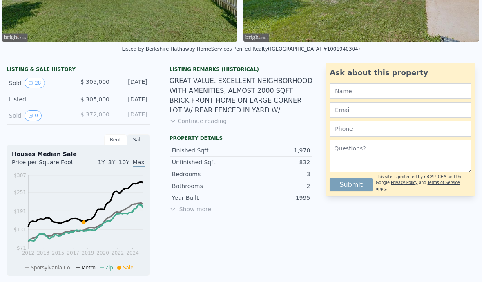
scroll to position [165, 0]
click at [207, 121] on button "Continue reading" at bounding box center [199, 120] width 58 height 8
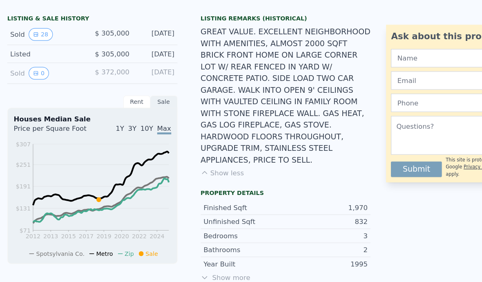
scroll to position [208, 0]
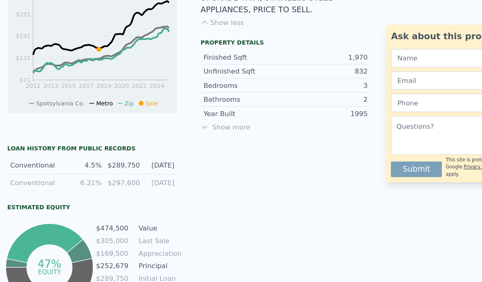
click at [204, 115] on span "Show more" at bounding box center [241, 119] width 143 height 8
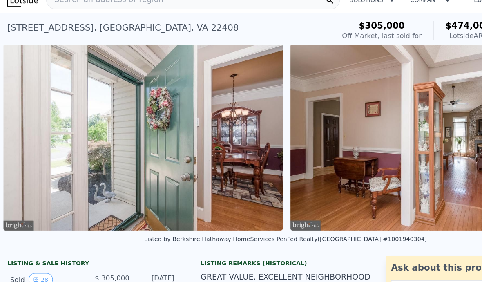
scroll to position [0, 0]
click at [98, 7] on span "Search an address or region" at bounding box center [89, 12] width 98 height 10
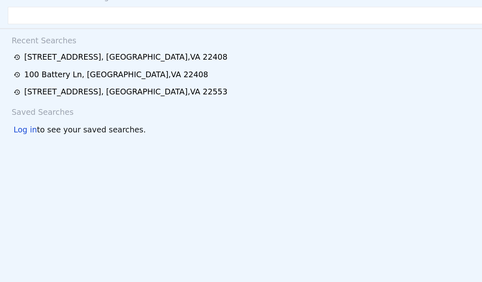
click at [52, 18] on input "text" at bounding box center [241, 25] width 468 height 15
click at [38, 18] on input "text" at bounding box center [241, 25] width 468 height 15
click at [69, 18] on input "text" at bounding box center [241, 25] width 468 height 15
click at [80, 18] on input "text" at bounding box center [241, 25] width 468 height 15
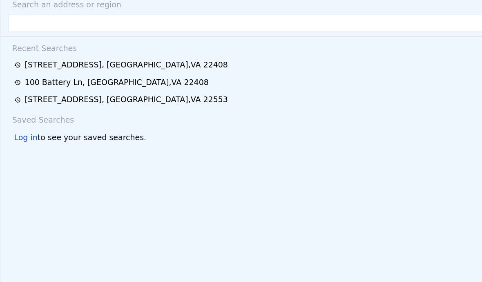
click at [124, 20] on input "text" at bounding box center [241, 25] width 468 height 15
click at [161, 19] on input "text" at bounding box center [241, 25] width 468 height 15
click at [163, 20] on input "text" at bounding box center [241, 25] width 468 height 15
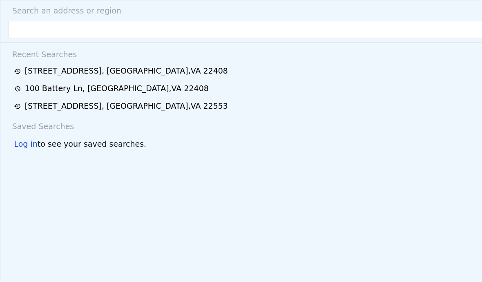
click at [88, 24] on input "text" at bounding box center [241, 25] width 468 height 15
click at [84, 22] on input "text" at bounding box center [241, 25] width 468 height 15
click at [36, 27] on input "text" at bounding box center [241, 25] width 468 height 15
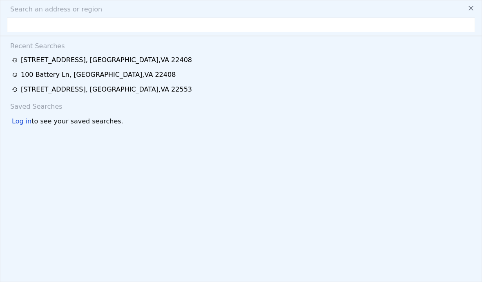
click at [132, 20] on input "text" at bounding box center [241, 25] width 468 height 15
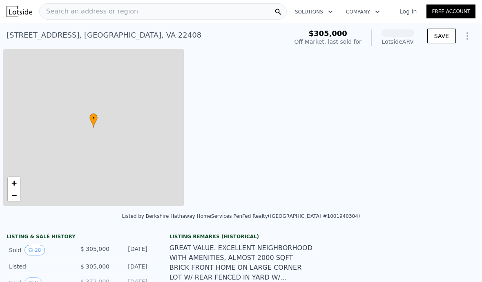
scroll to position [0, 3]
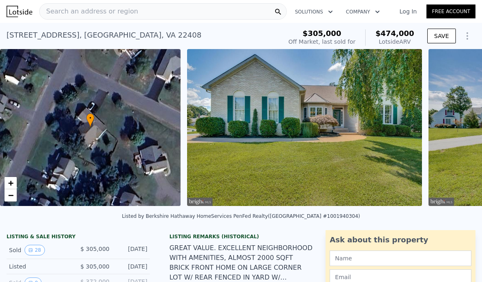
click at [93, 15] on span "Search an address or region" at bounding box center [89, 12] width 98 height 10
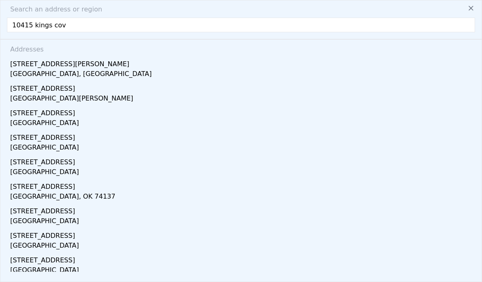
type input "10415 kings cove"
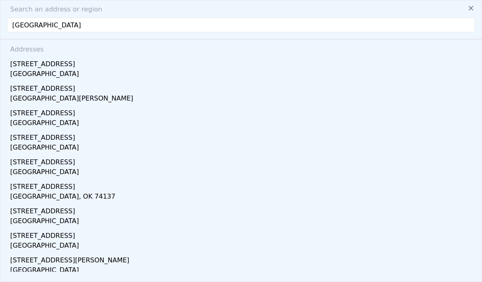
click at [46, 72] on div "Spotsylvania County, VA 22553" at bounding box center [242, 74] width 465 height 11
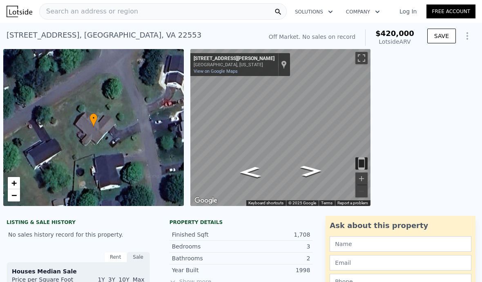
click at [156, 13] on div "Search an address or region" at bounding box center [163, 11] width 248 height 16
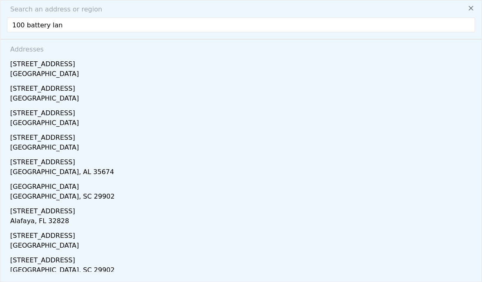
type input "100 battery lane"
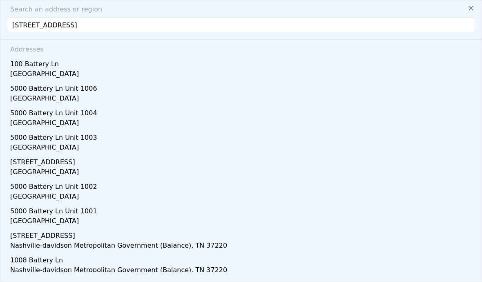
click at [41, 77] on div "Spotsylvania County, VA 22408" at bounding box center [242, 74] width 465 height 11
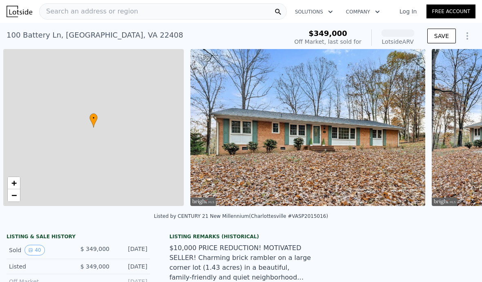
scroll to position [0, 3]
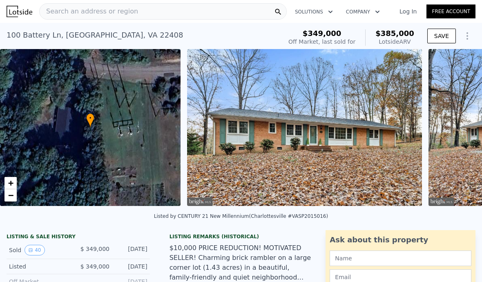
click at [85, 14] on span "Search an address or region" at bounding box center [89, 12] width 98 height 10
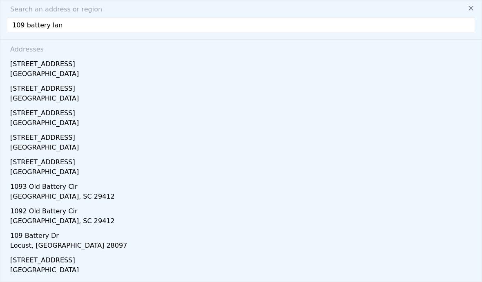
type input "109 battery lane"
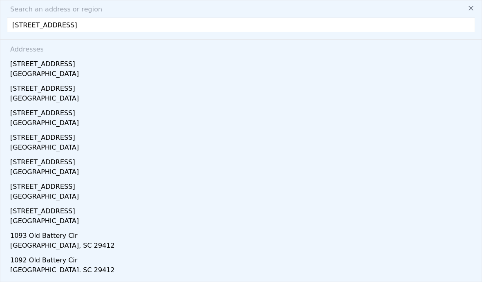
click at [37, 76] on div "Spotsylvania County, VA 22408" at bounding box center [242, 74] width 465 height 11
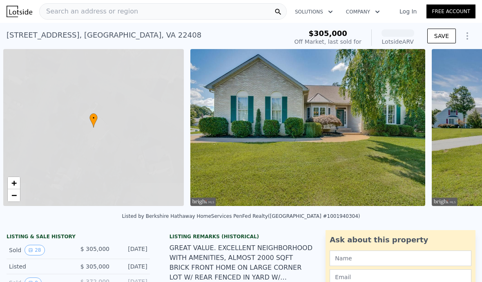
scroll to position [0, 3]
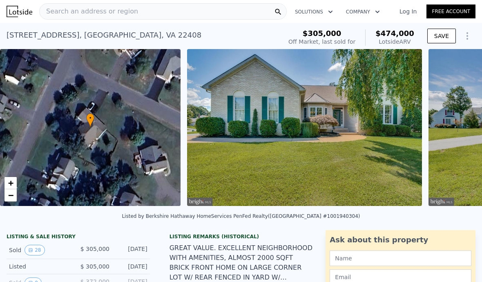
click at [138, 14] on div "Search an address or region" at bounding box center [163, 11] width 248 height 16
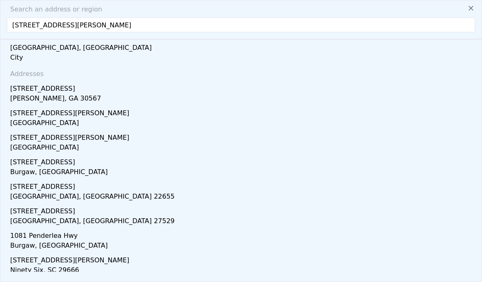
type input "108 pender street, Fredericksburg, VA"
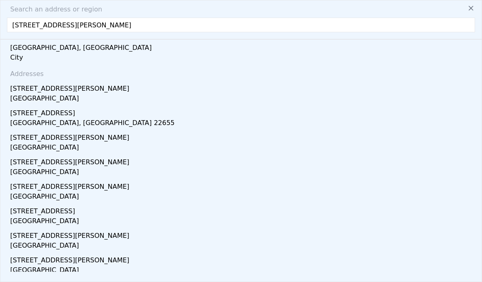
click at [63, 98] on div "Spotsylvania County, VA 22408" at bounding box center [242, 99] width 465 height 11
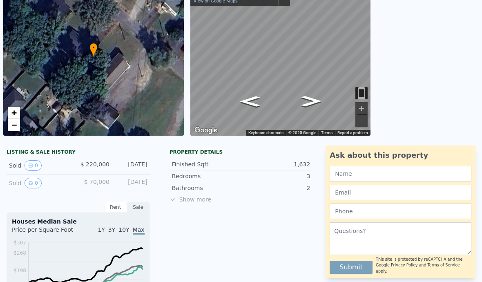
scroll to position [49, 0]
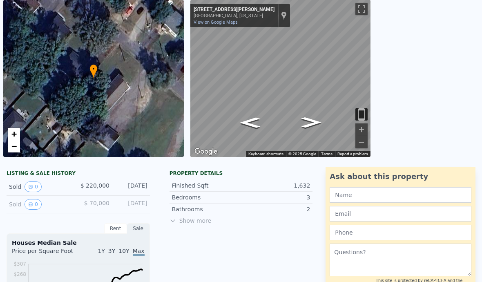
click at [297, 125] on icon "Go Northwest, Pender St" at bounding box center [311, 122] width 38 height 16
click at [308, 122] on icon "Go Northwest, Pender St" at bounding box center [311, 122] width 38 height 16
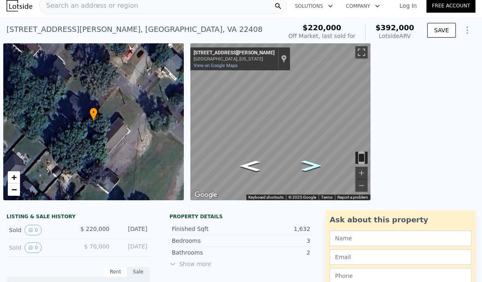
scroll to position [5, 0]
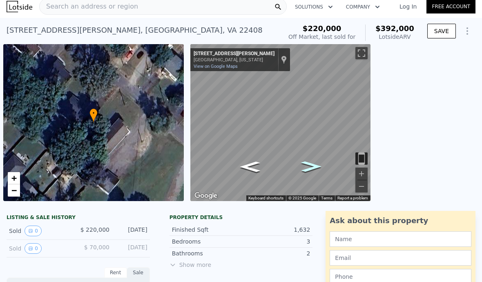
click at [99, 234] on div "$ 220,000" at bounding box center [93, 230] width 31 height 11
click at [84, 163] on div "• + −" at bounding box center [93, 122] width 181 height 157
click at [138, 164] on div "• + −" at bounding box center [93, 122] width 181 height 157
click at [60, 221] on div "LISTING & SALE HISTORY" at bounding box center [78, 218] width 143 height 8
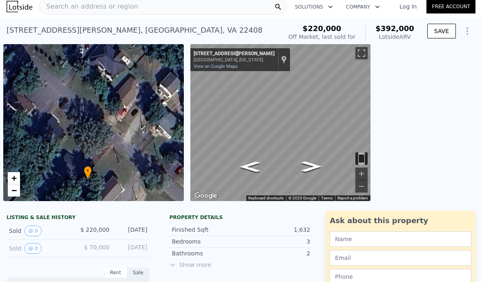
click at [146, 165] on div "• + −" at bounding box center [93, 122] width 181 height 157
click at [151, 172] on div "• + −" at bounding box center [93, 122] width 181 height 157
click at [165, 173] on div "• + −" at bounding box center [93, 122] width 181 height 157
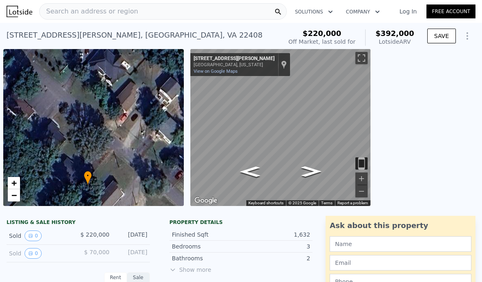
scroll to position [1, 0]
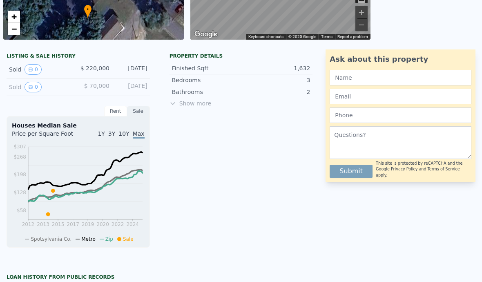
click at [198, 105] on span "Show more" at bounding box center [241, 103] width 143 height 8
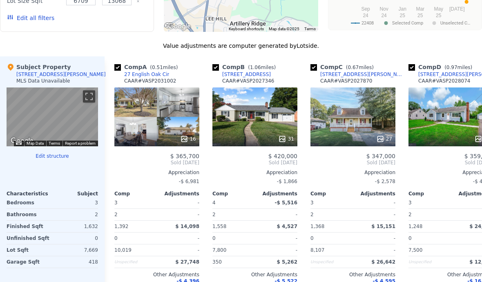
scroll to position [796, 0]
click at [93, 100] on button "Toggle fullscreen view" at bounding box center [89, 96] width 12 height 12
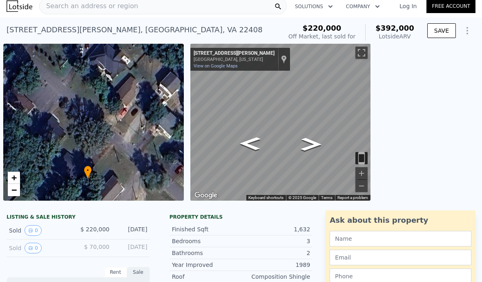
scroll to position [0, 0]
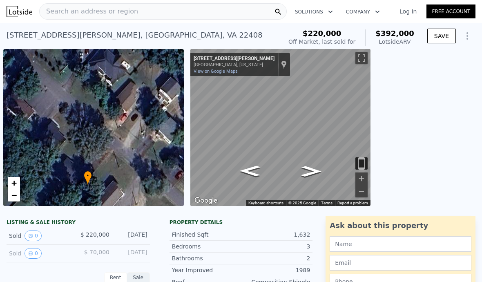
click at [92, 16] on span "Search an address or region" at bounding box center [89, 12] width 98 height 10
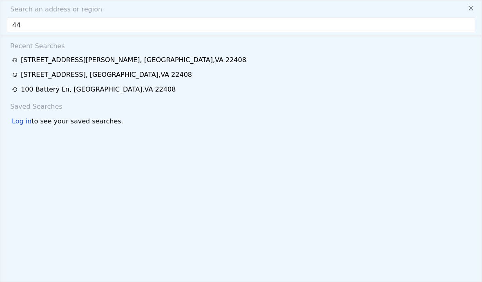
type input "4"
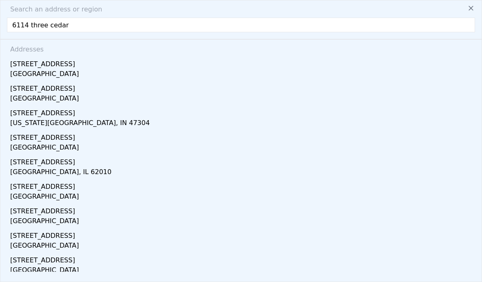
type input "6114 three cedars"
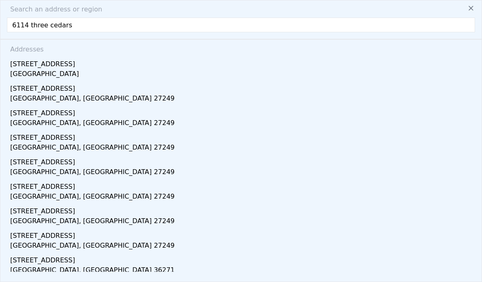
click at [80, 78] on div "Spotsylvania County, VA 22407" at bounding box center [242, 74] width 465 height 11
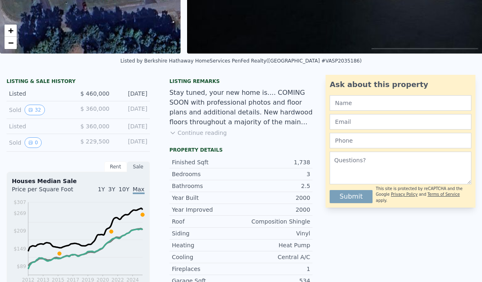
scroll to position [152, 0]
click at [42, 111] on button "32" at bounding box center [35, 110] width 20 height 11
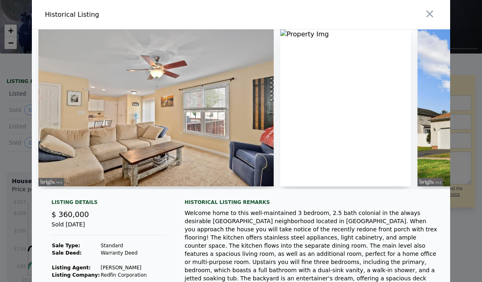
click at [230, 123] on img at bounding box center [155, 107] width 235 height 157
click at [256, 154] on img at bounding box center [155, 107] width 235 height 157
click at [246, 161] on img at bounding box center [155, 107] width 235 height 157
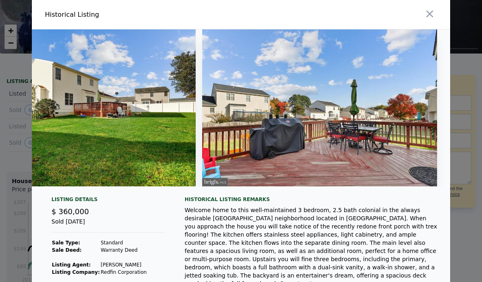
scroll to position [0, 7251]
click at [432, 15] on icon "button" at bounding box center [429, 13] width 11 height 11
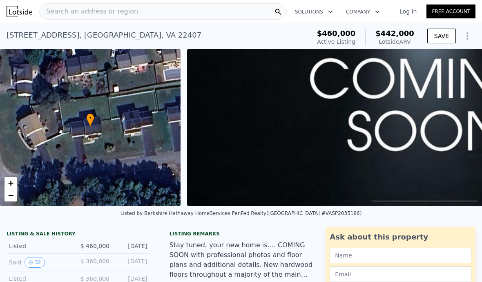
scroll to position [0, 0]
click at [62, 15] on span "Search an address or region" at bounding box center [89, 12] width 98 height 10
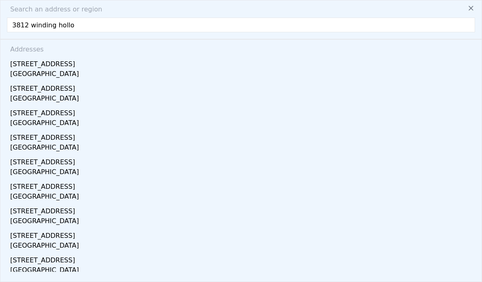
type input "3812 winding hollow"
click at [48, 79] on div "Spotsylvania County, VA 22408" at bounding box center [242, 74] width 465 height 11
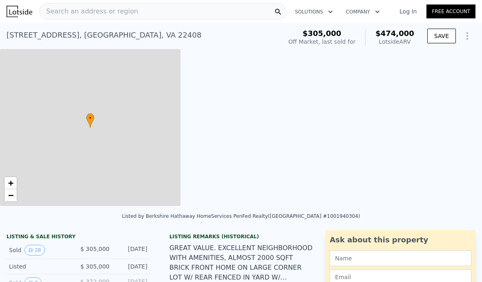
type input "$ 474,000"
type input "3"
type input "1.5"
type input "3.5"
type input "1479"
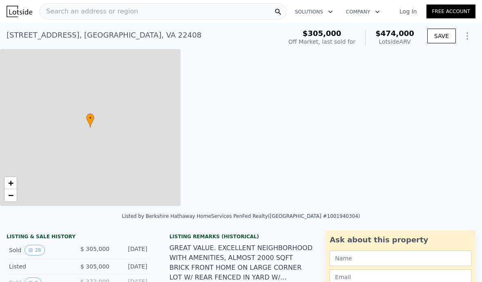
type input "2638"
type input "10800"
type input "26680"
type input "$ 122,863"
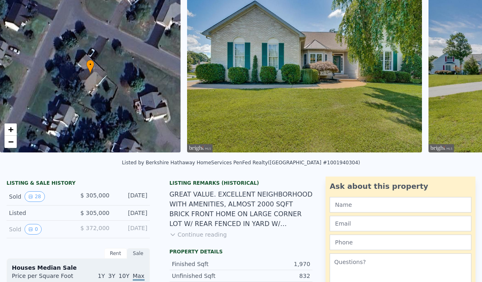
scroll to position [23, 0]
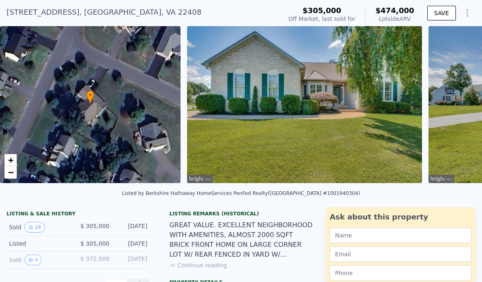
click at [384, 139] on img at bounding box center [304, 104] width 235 height 157
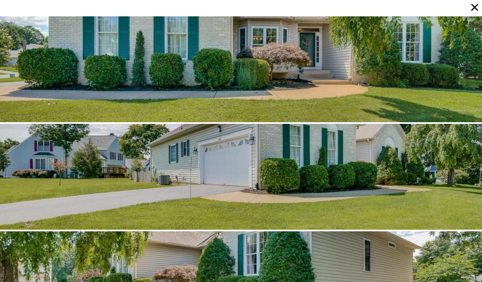
scroll to position [0, 0]
click at [475, 12] on icon at bounding box center [474, 7] width 11 height 11
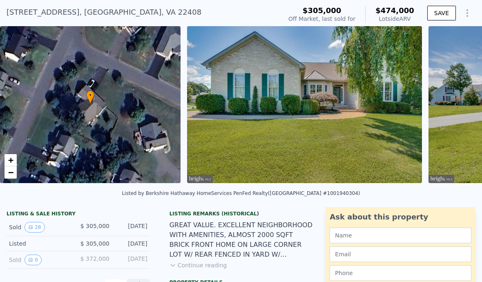
click at [382, 137] on img at bounding box center [304, 104] width 235 height 157
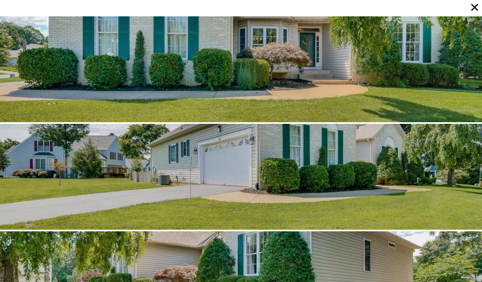
click at [473, 11] on icon at bounding box center [474, 7] width 11 height 11
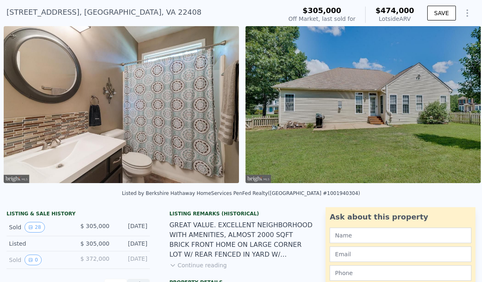
scroll to position [0, 5987]
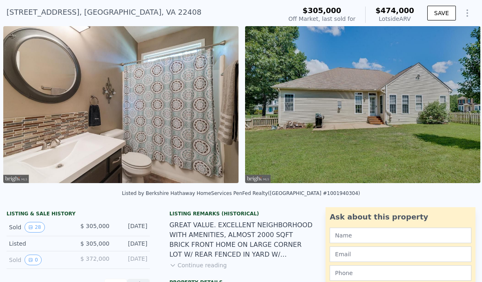
click at [397, 16] on div "Lotside ARV" at bounding box center [394, 19] width 39 height 8
click at [395, 16] on div "Lotside ARV" at bounding box center [394, 19] width 39 height 8
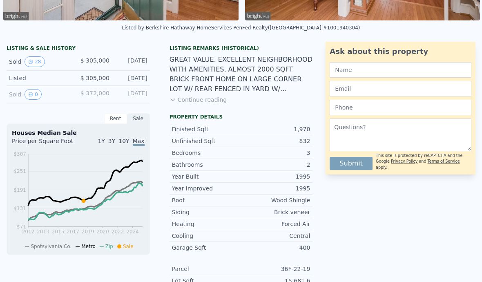
scroll to position [186, 0]
click at [213, 99] on button "Continue reading" at bounding box center [199, 99] width 58 height 8
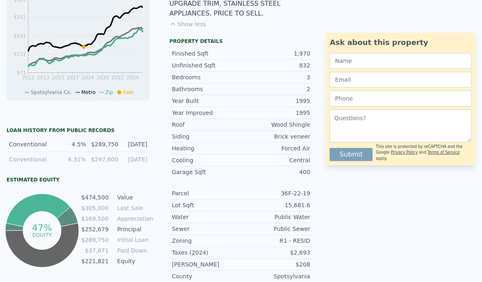
scroll to position [345, 0]
